Goal: Check status: Check status

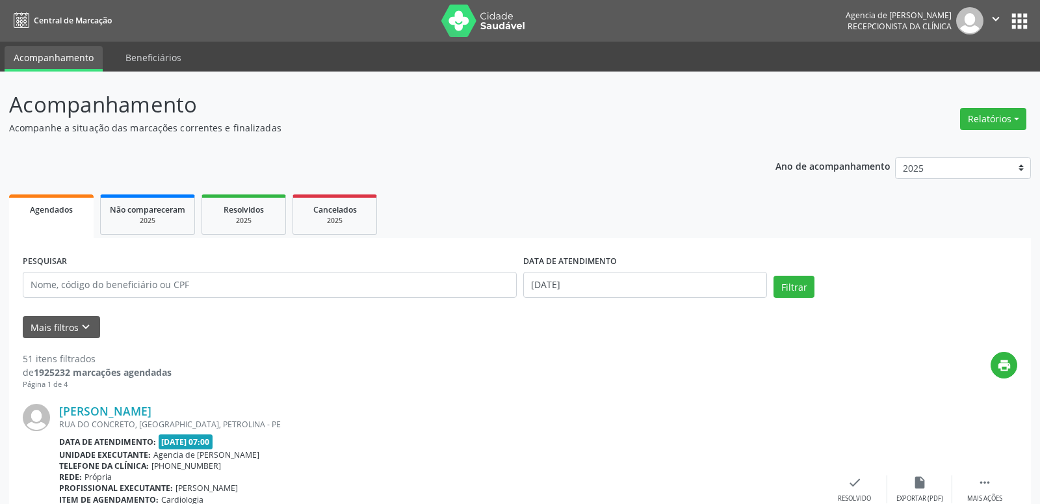
select select "8"
type input "[PERSON_NAME]"
click at [633, 282] on input "[DATE]" at bounding box center [638, 285] width 241 height 26
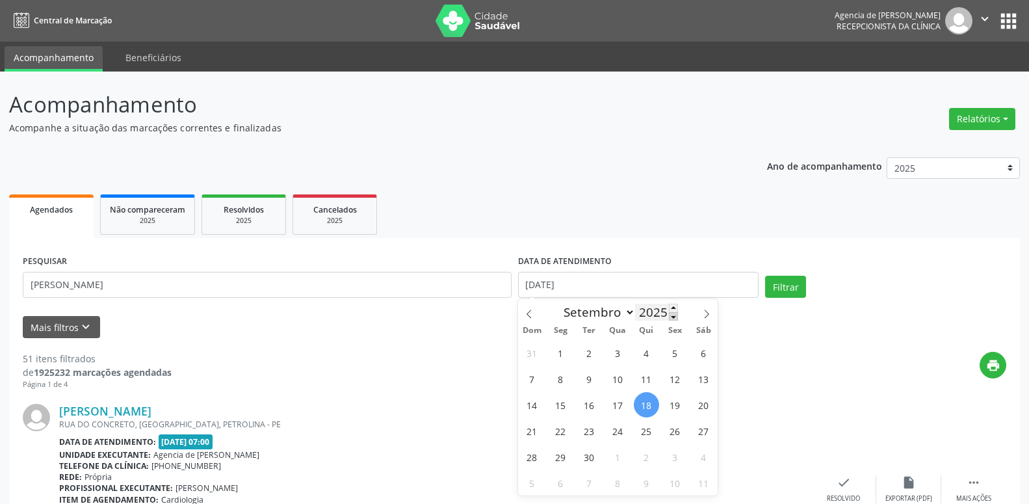
click at [670, 314] on span at bounding box center [673, 316] width 9 height 8
click at [670, 309] on span at bounding box center [673, 308] width 9 height 8
type input "2025"
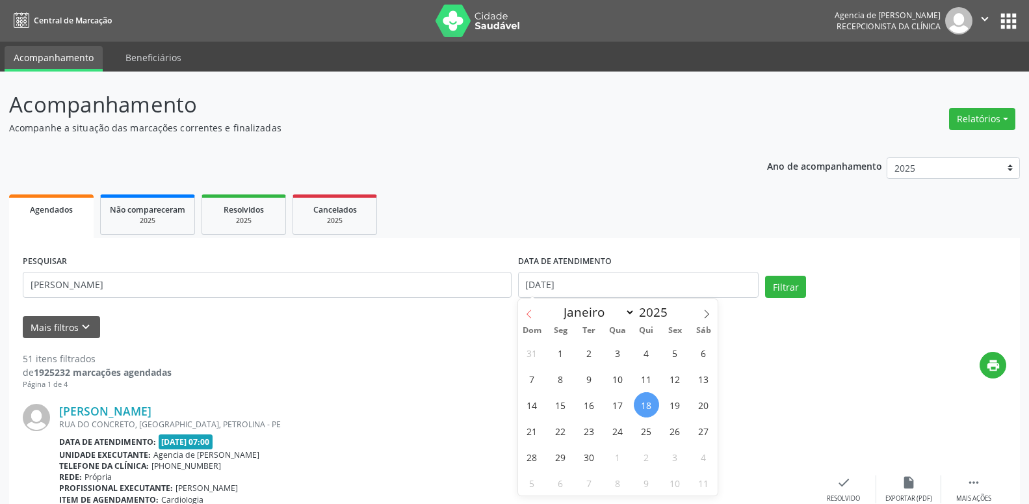
click at [529, 317] on icon at bounding box center [529, 313] width 9 height 9
select select "7"
click at [679, 350] on span "1" at bounding box center [674, 352] width 25 height 25
type input "[DATE]"
click at [702, 317] on span at bounding box center [707, 310] width 22 height 22
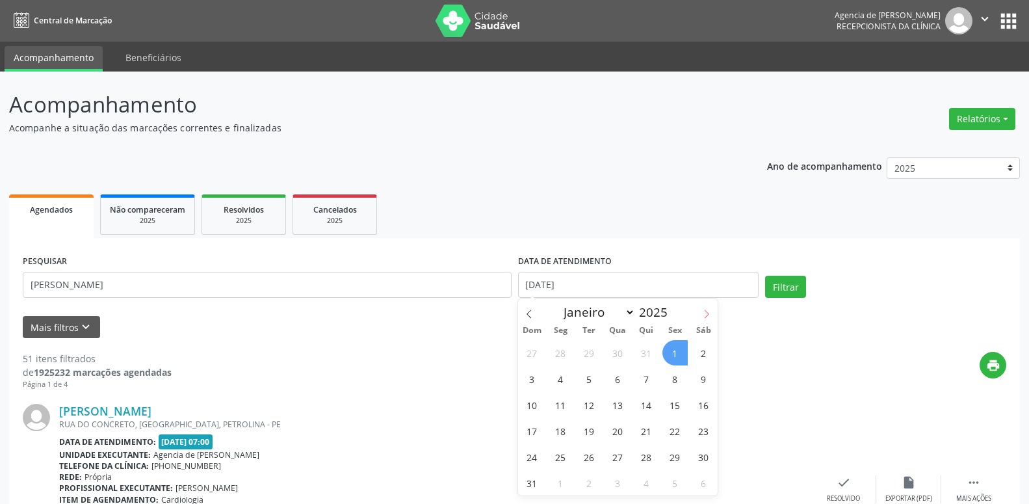
select select "8"
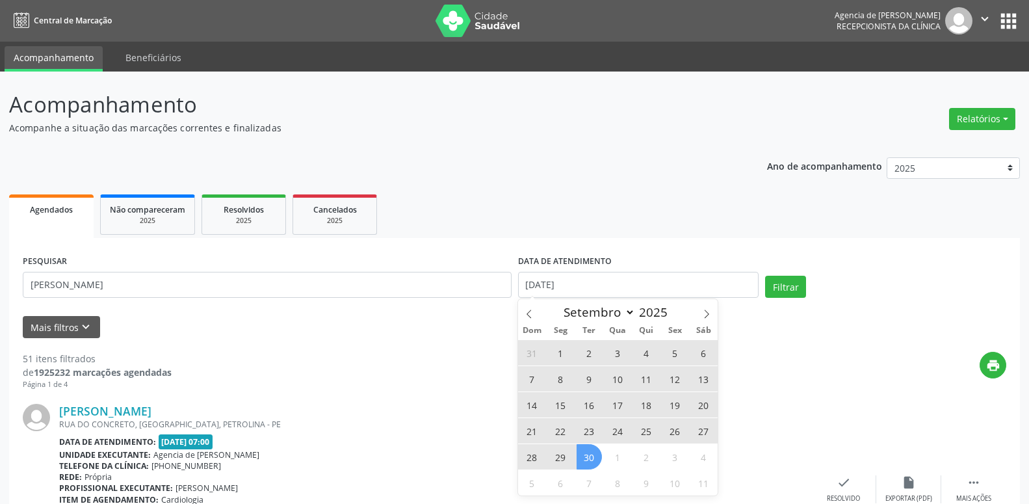
click at [591, 455] on span "30" at bounding box center [589, 456] width 25 height 25
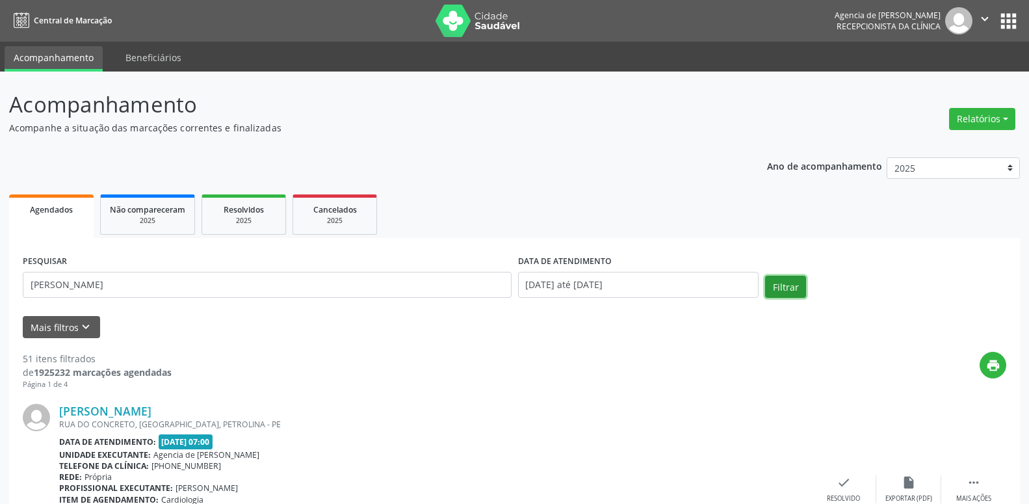
click at [785, 282] on button "Filtrar" at bounding box center [785, 287] width 41 height 22
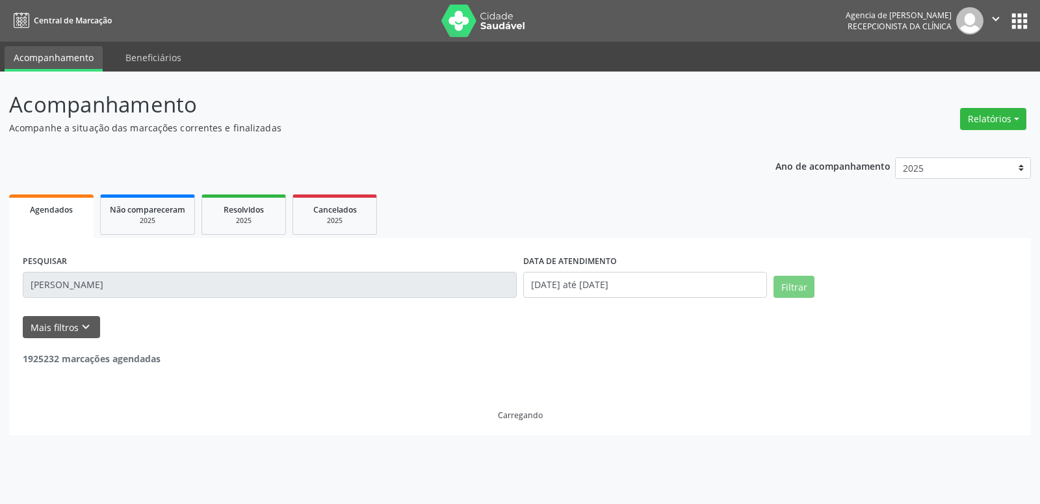
click at [791, 359] on div "1925232 marcações agendadas" at bounding box center [520, 351] width 995 height 27
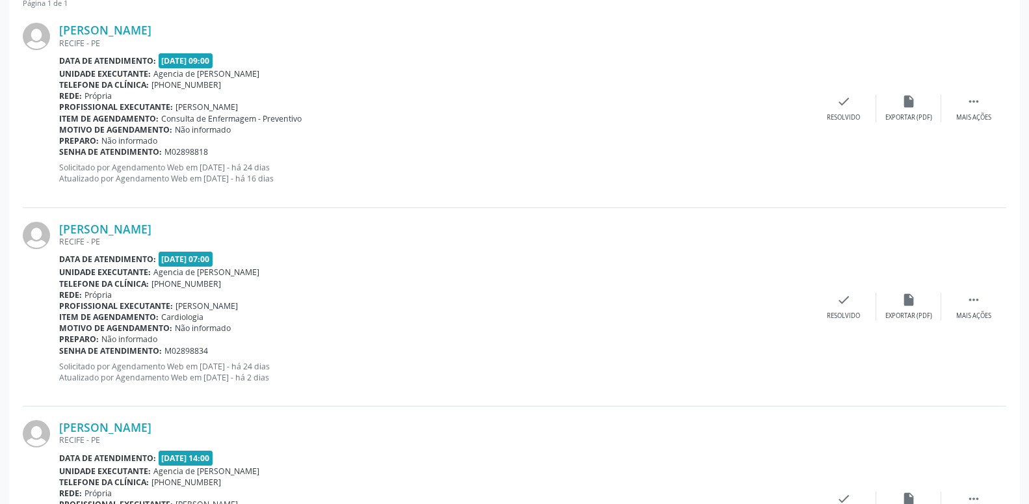
scroll to position [133, 0]
